Goal: Transaction & Acquisition: Purchase product/service

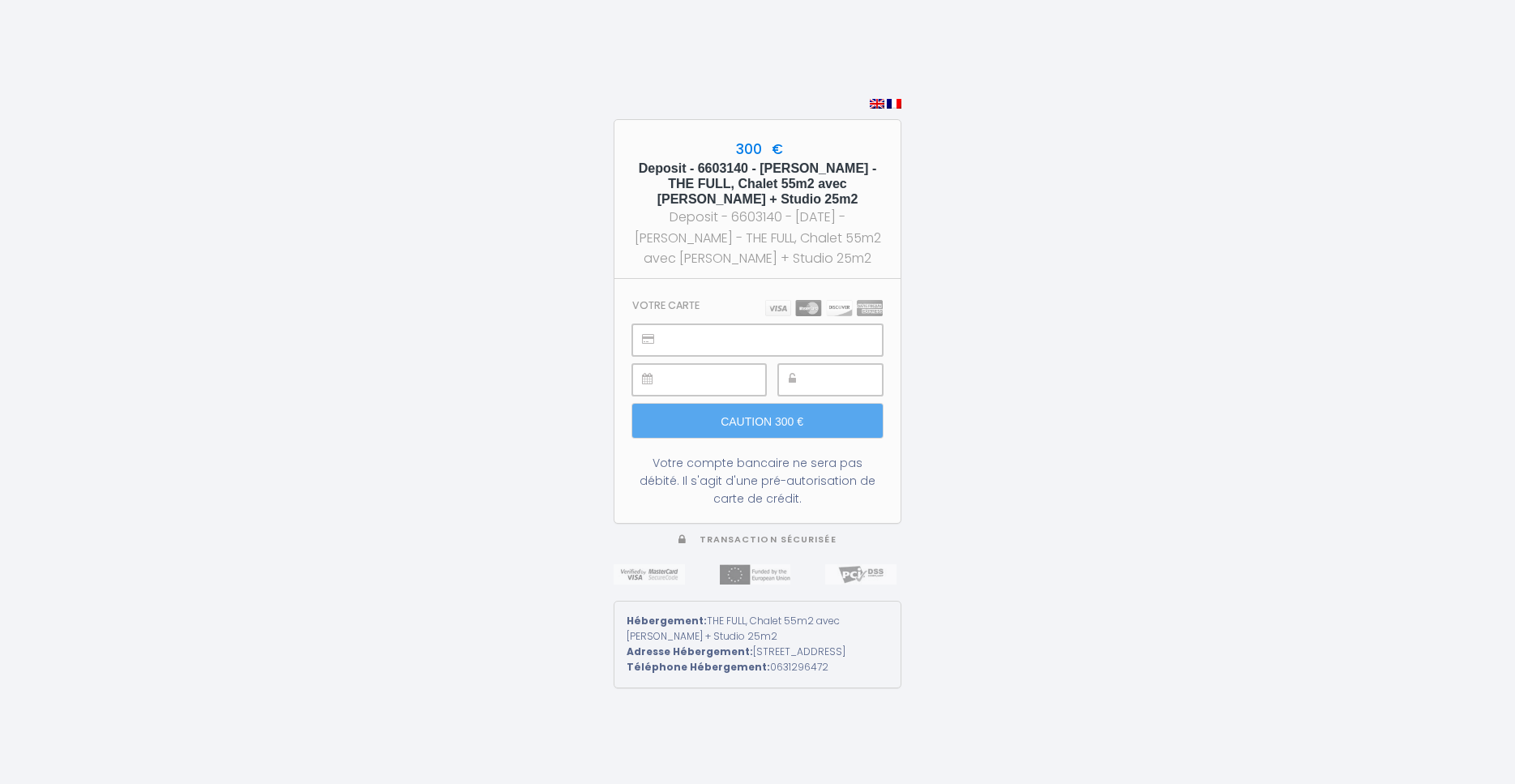
click at [812, 369] on div at bounding box center [830, 379] width 104 height 32
click at [738, 419] on input "Caution 300 €" at bounding box center [758, 421] width 250 height 34
